Goal: Task Accomplishment & Management: Use online tool/utility

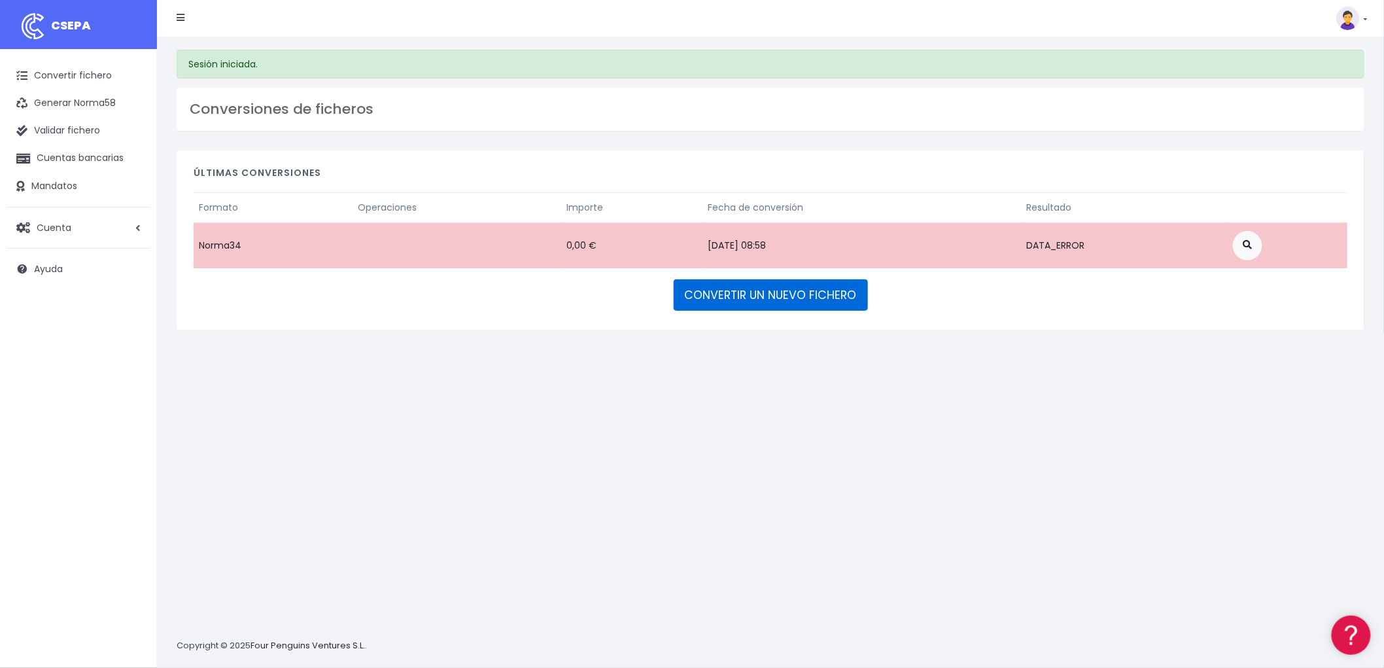
click at [781, 288] on link "CONVERTIR UN NUEVO FICHERO" at bounding box center [771, 294] width 194 height 31
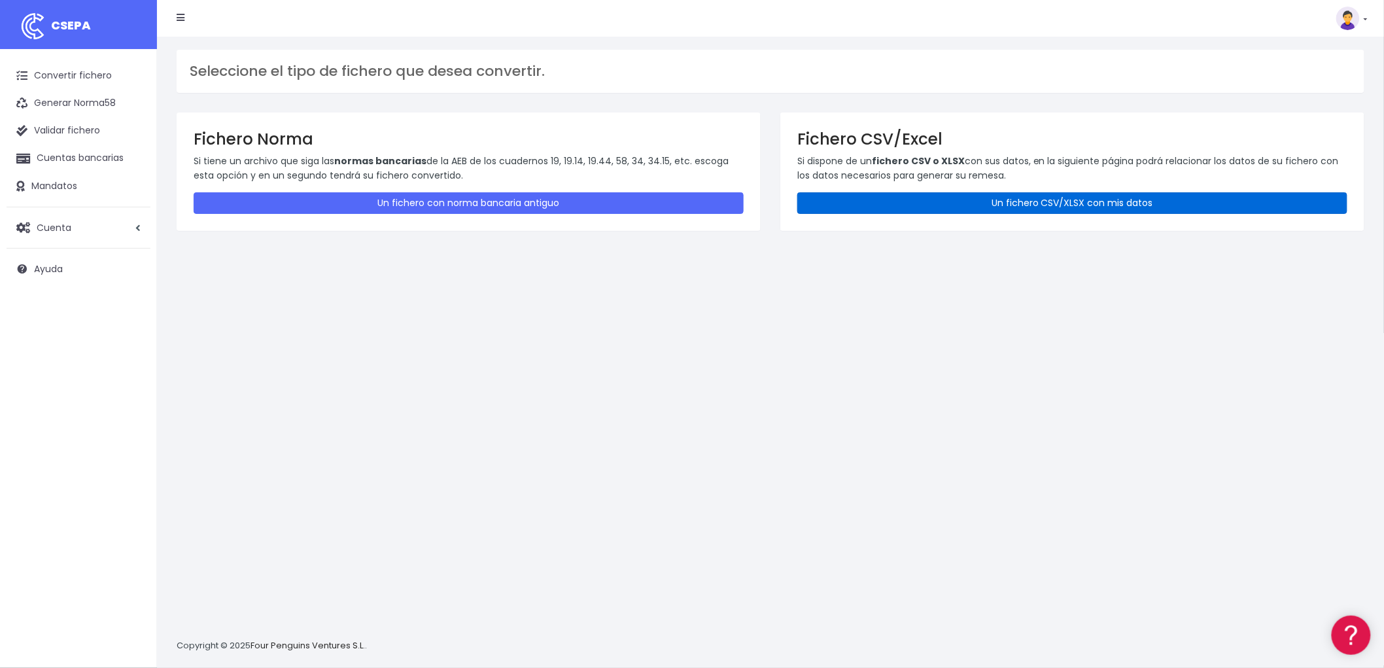
click at [1048, 210] on link "Un fichero CSV/XLSX con mis datos" at bounding box center [1072, 203] width 550 height 22
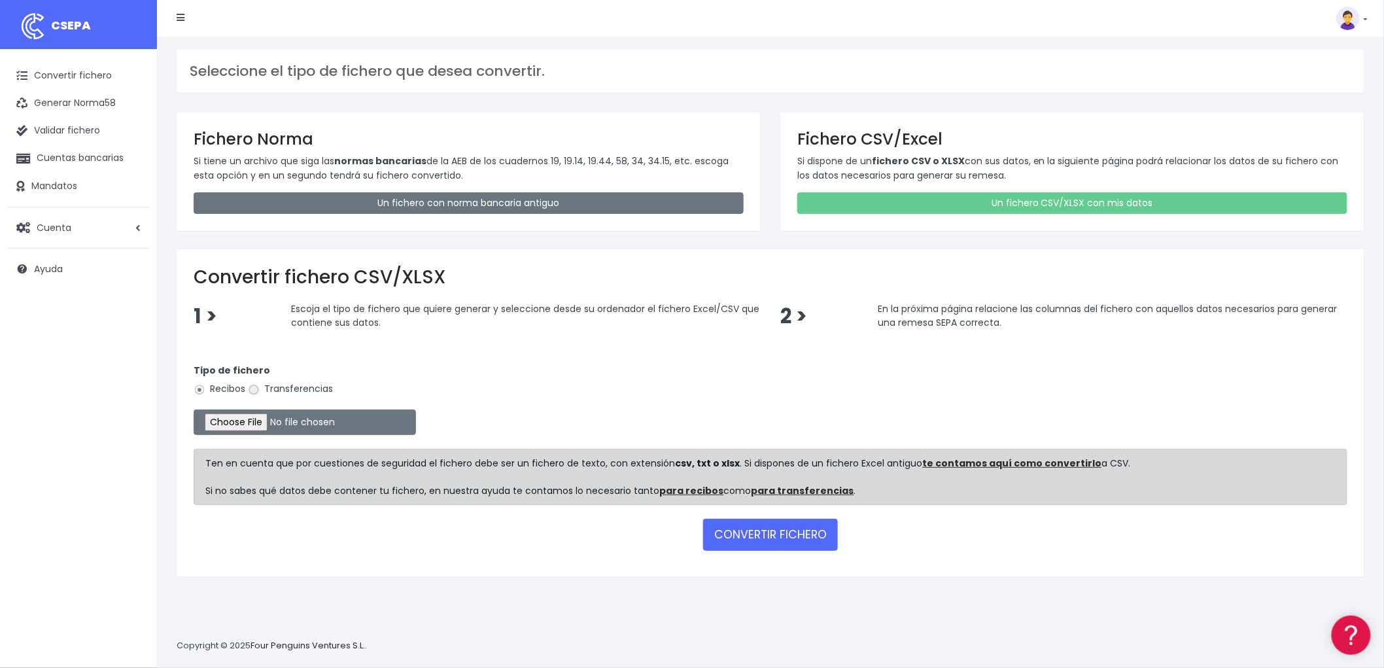
click at [253, 388] on input "Transferencias" at bounding box center [254, 390] width 12 height 12
radio input "true"
click at [244, 420] on input "file" at bounding box center [305, 422] width 222 height 26
type input "C:\fakepath\REM TRF ADV.csv"
click at [816, 530] on button "CONVERTIR FICHERO" at bounding box center [770, 534] width 135 height 31
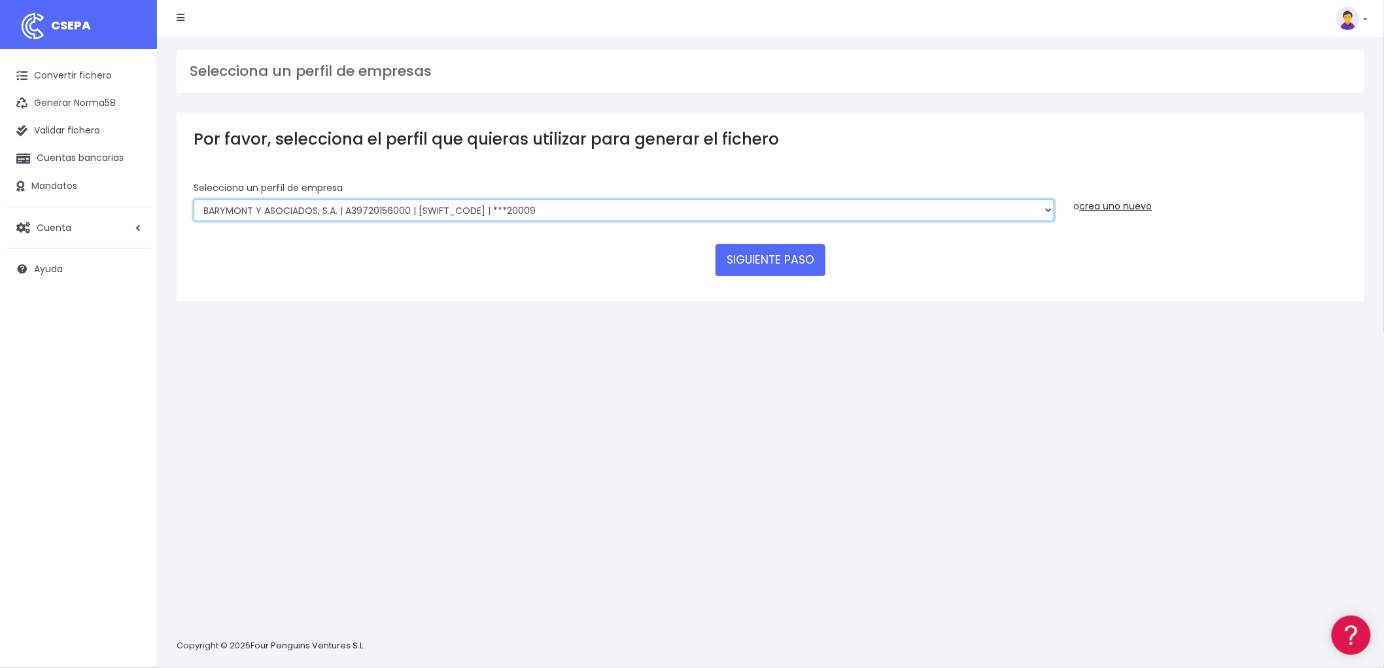
click at [1045, 205] on select "BARYMONT GO CORREDURIA DE SEGUROS, S.L. | B39829643000 | BSABESBBXXX | ***14878…" at bounding box center [624, 210] width 861 height 22
select select "1544"
click at [194, 199] on select "BARYMONT GO CORREDURIA DE SEGUROS, S.L. | B39829643000 | BSABESBBXXX | ***14878…" at bounding box center [624, 210] width 861 height 22
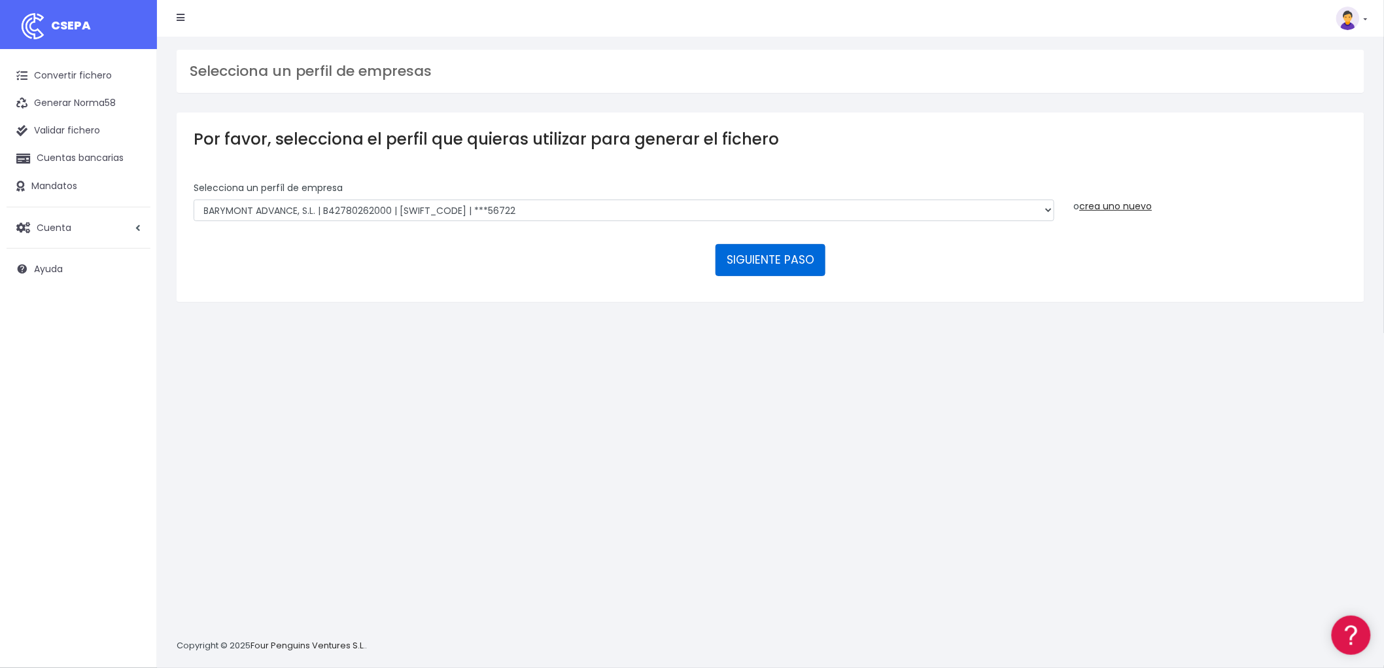
click at [792, 258] on button "SIGUIENTE PASO" at bounding box center [770, 259] width 110 height 31
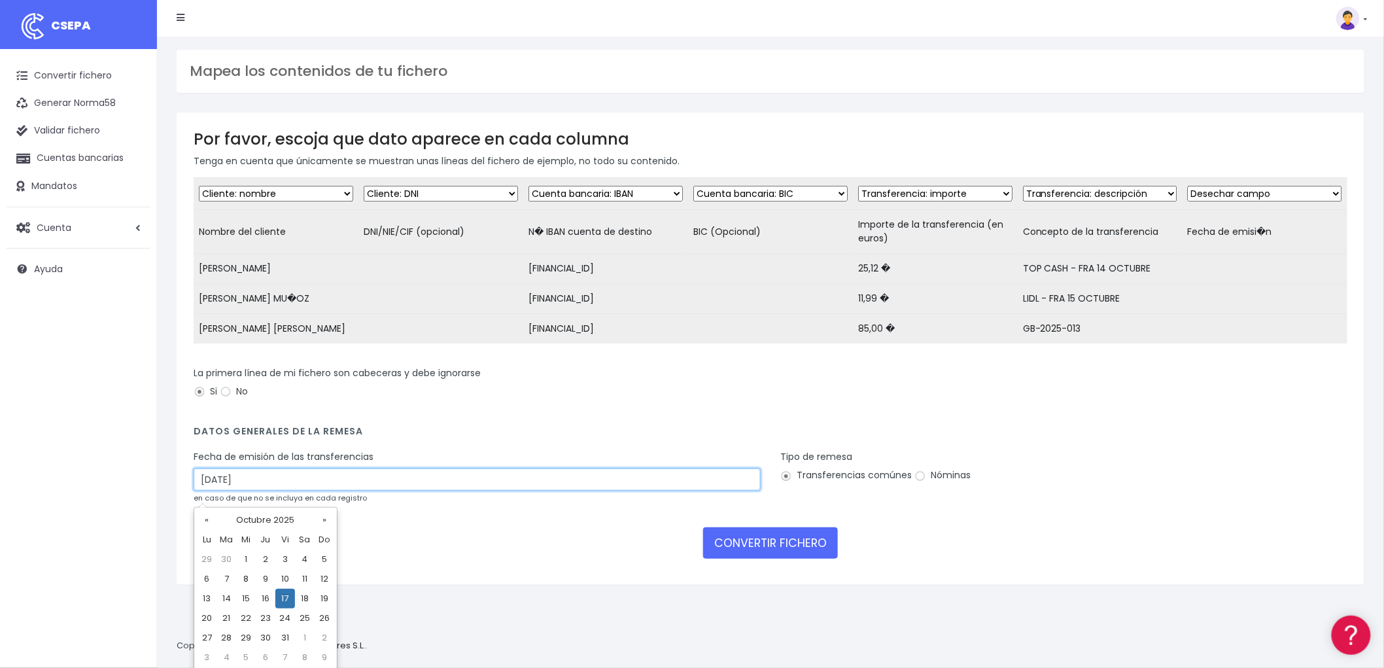
click at [328, 489] on input "[DATE]" at bounding box center [477, 479] width 567 height 22
click at [248, 592] on td "15" at bounding box center [246, 599] width 20 height 20
type input "[DATE]"
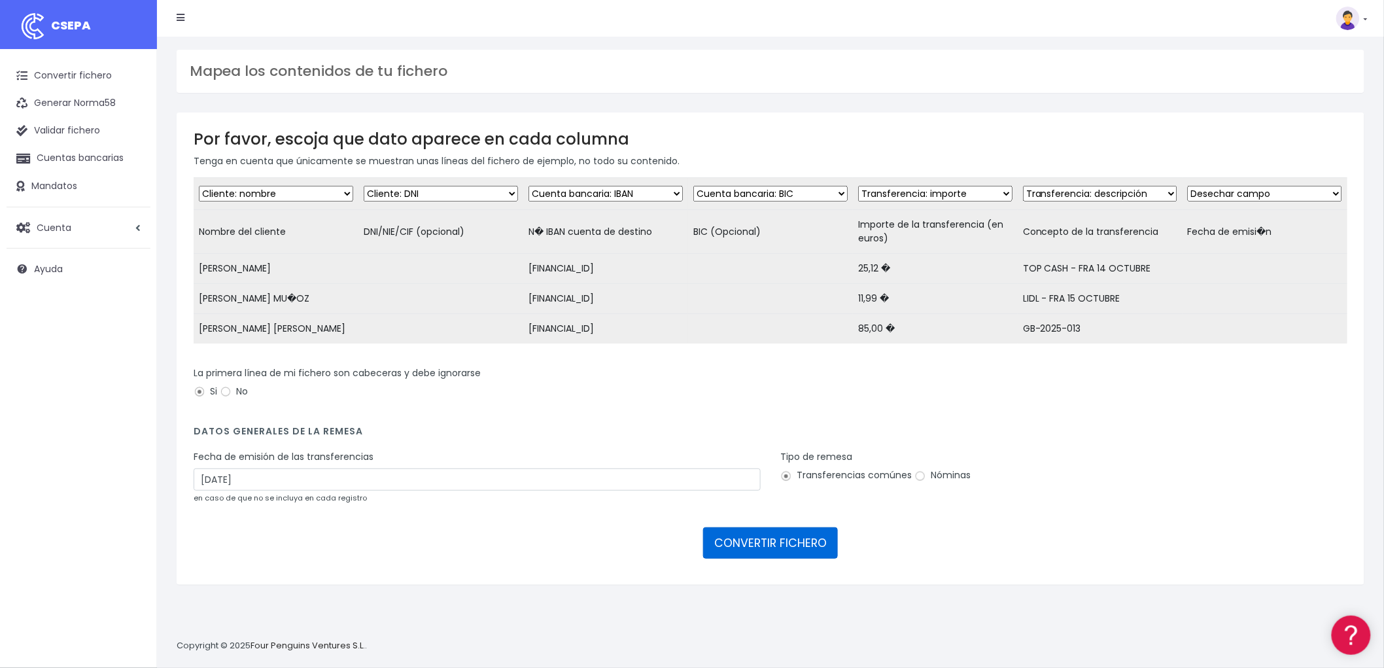
click at [742, 541] on button "CONVERTIR FICHERO" at bounding box center [770, 542] width 135 height 31
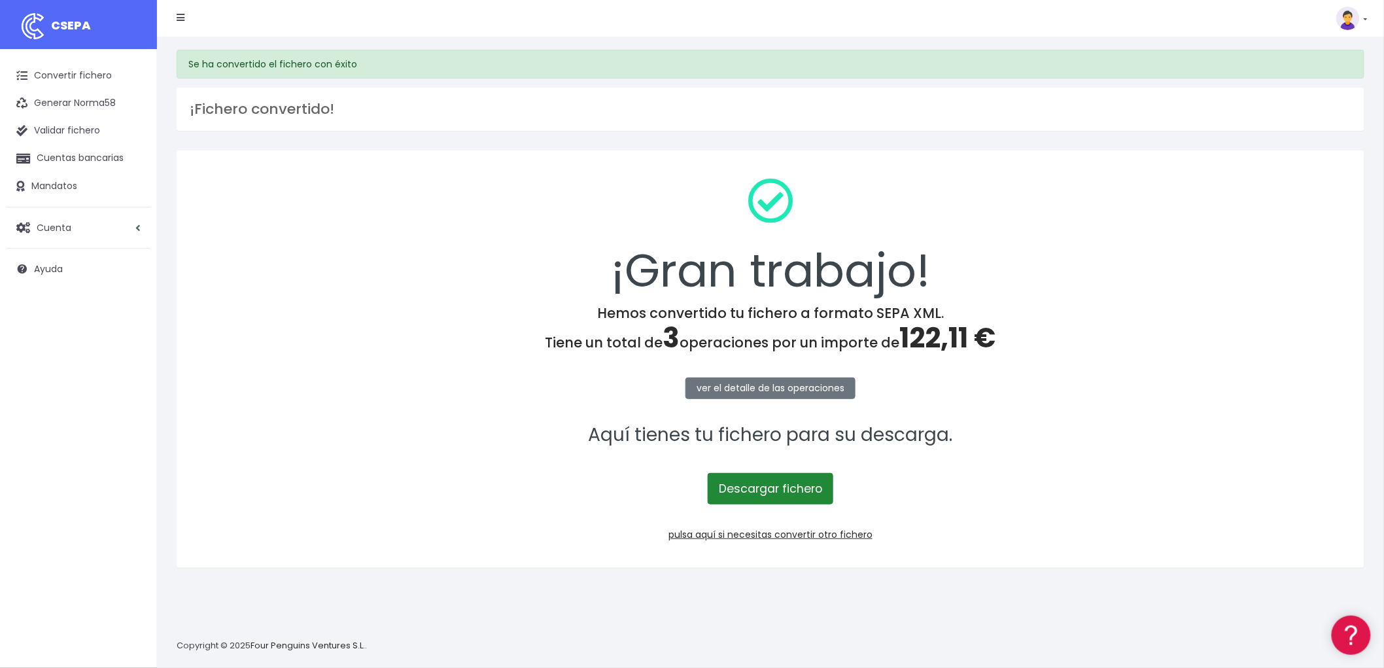
click at [734, 479] on link "Descargar fichero" at bounding box center [771, 488] width 126 height 31
